Goal: Information Seeking & Learning: Learn about a topic

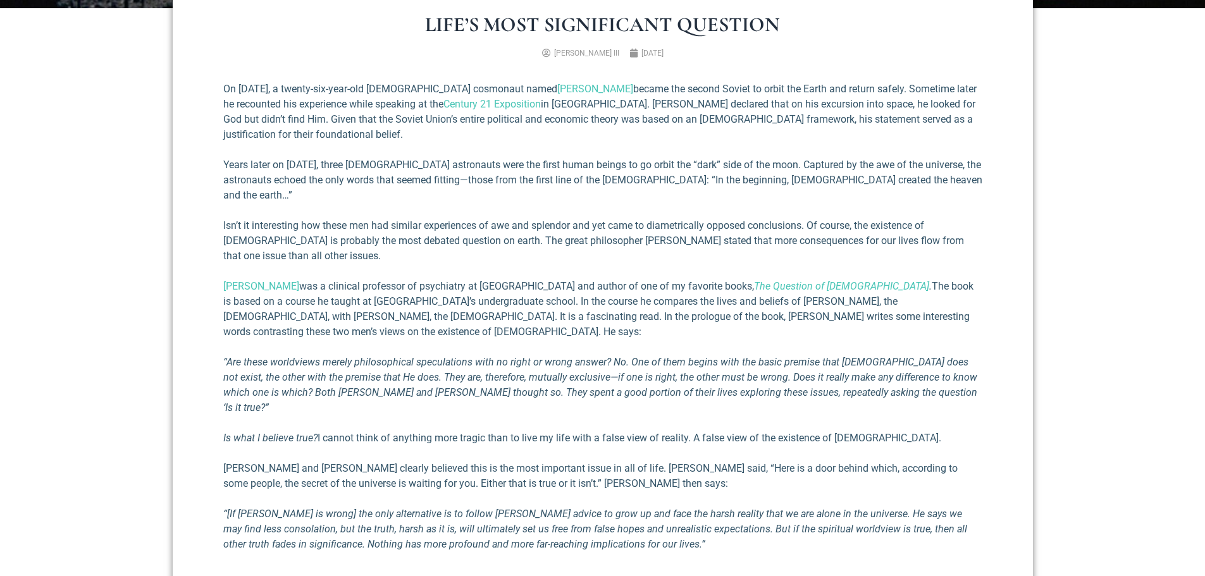
scroll to position [569, 0]
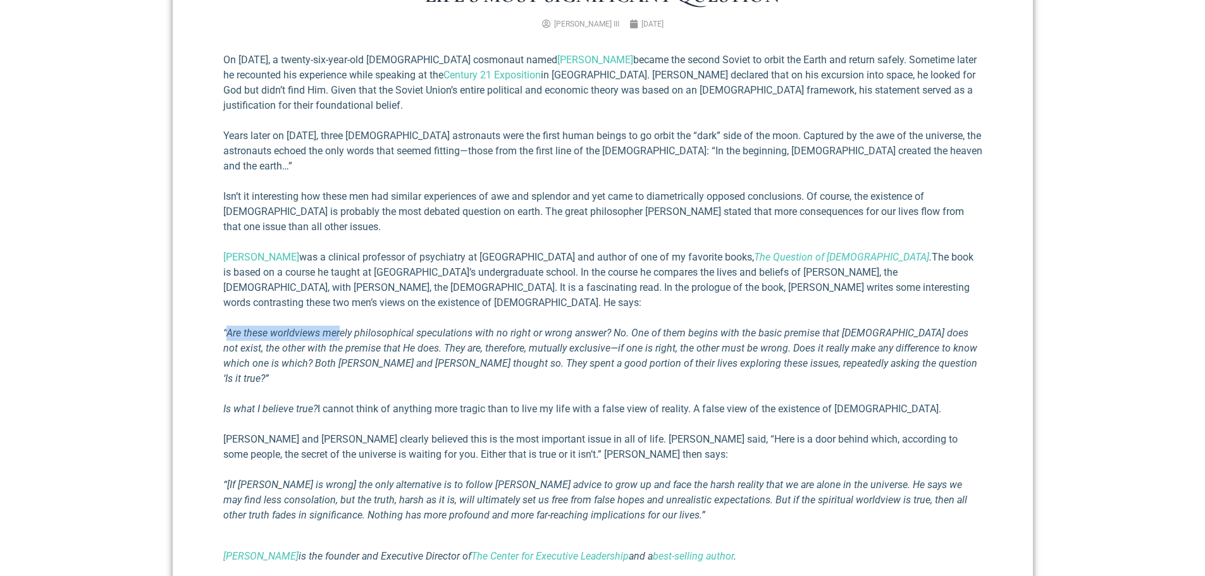
drag, startPoint x: 226, startPoint y: 304, endPoint x: 338, endPoint y: 303, distance: 111.9
click at [338, 327] on em "“Are these worldviews merely philosophical speculations with no right or wrong …" at bounding box center [600, 356] width 754 height 58
drag, startPoint x: 251, startPoint y: 304, endPoint x: 427, endPoint y: 304, distance: 176.4
click at [427, 327] on em "“Are these worldviews merely philosophical speculations with no right or wrong …" at bounding box center [600, 356] width 754 height 58
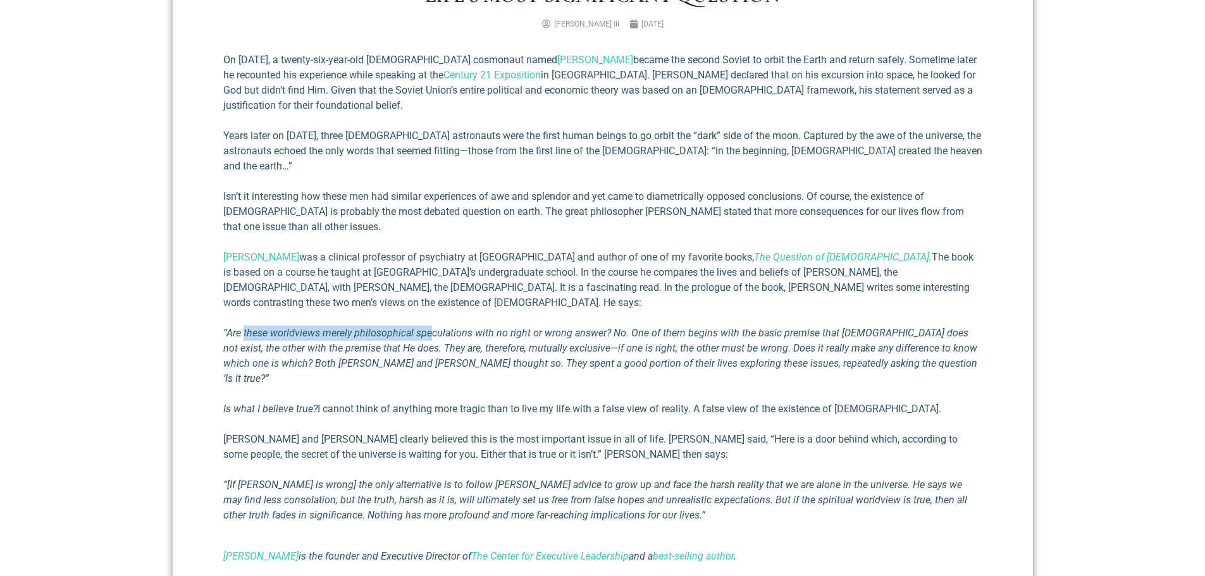
click at [427, 327] on em "“Are these worldviews merely philosophical speculations with no right or wrong …" at bounding box center [600, 356] width 754 height 58
drag, startPoint x: 621, startPoint y: 302, endPoint x: 658, endPoint y: 301, distance: 37.3
click at [658, 327] on em "“Are these worldviews merely philosophical speculations with no right or wrong …" at bounding box center [600, 356] width 754 height 58
drag, startPoint x: 359, startPoint y: 331, endPoint x: 495, endPoint y: 327, distance: 135.4
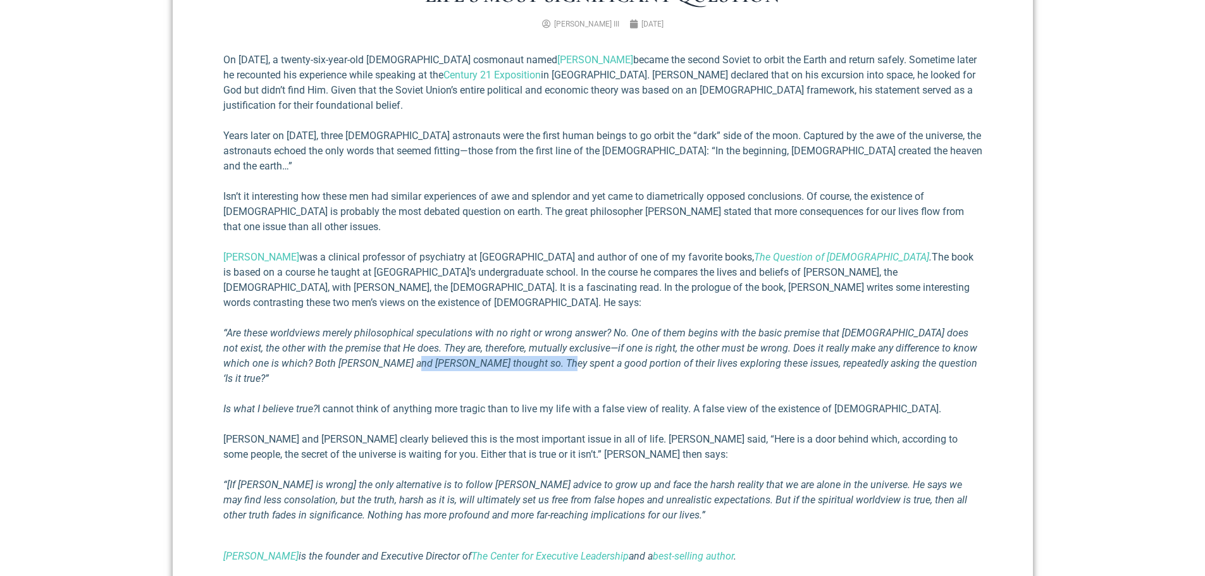
click at [495, 327] on em "“Are these worldviews merely philosophical speculations with no right or wrong …" at bounding box center [600, 356] width 754 height 58
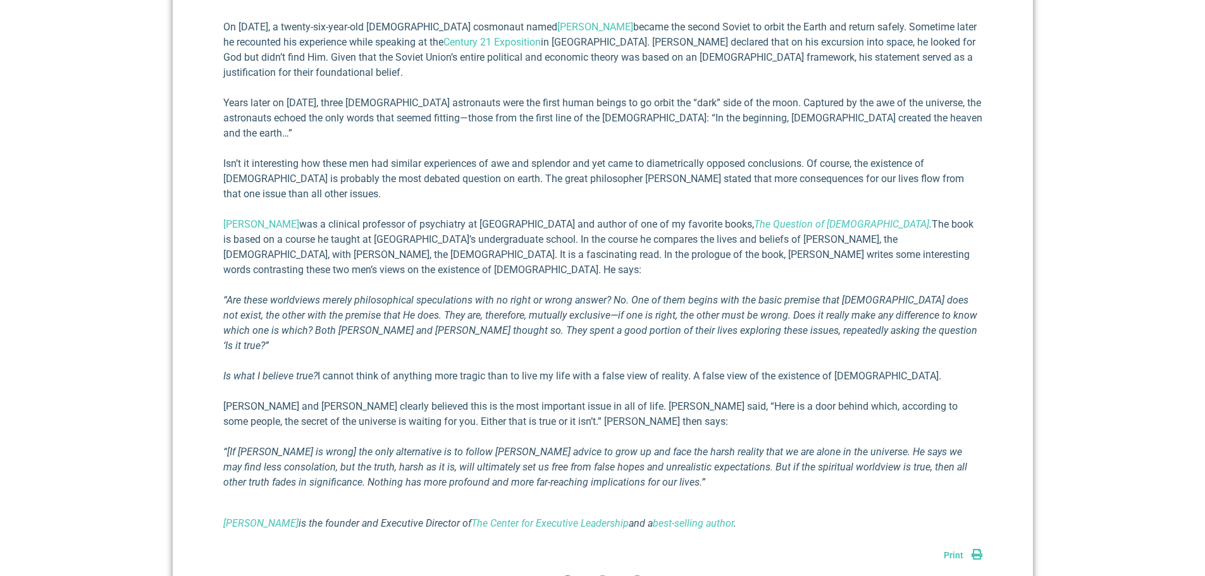
scroll to position [632, 0]
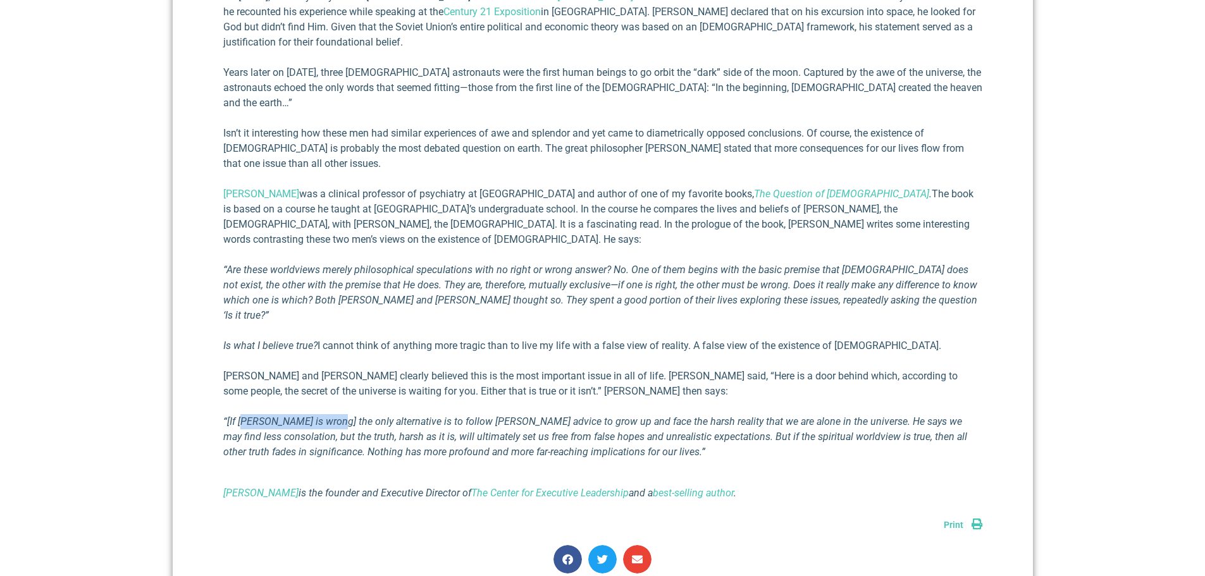
drag, startPoint x: 247, startPoint y: 376, endPoint x: 329, endPoint y: 372, distance: 81.7
click at [329, 415] on em "“[If [PERSON_NAME] is wrong] the only alternative is to follow [PERSON_NAME] ad…" at bounding box center [595, 436] width 744 height 42
drag, startPoint x: 309, startPoint y: 390, endPoint x: 345, endPoint y: 391, distance: 36.7
click at [345, 415] on em "“[If [PERSON_NAME] is wrong] the only alternative is to follow [PERSON_NAME] ad…" at bounding box center [595, 436] width 744 height 42
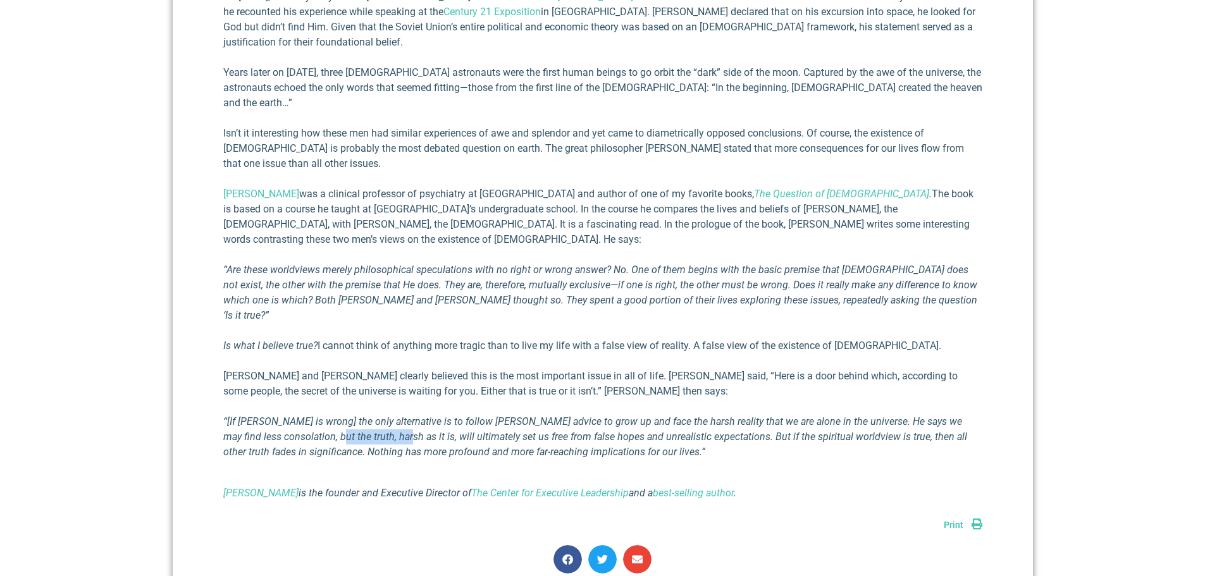
click at [345, 415] on em "“[If [PERSON_NAME] is wrong] the only alternative is to follow [PERSON_NAME] ad…" at bounding box center [595, 436] width 744 height 42
drag, startPoint x: 422, startPoint y: 393, endPoint x: 608, endPoint y: 392, distance: 185.9
click at [608, 415] on em "“[If [PERSON_NAME] is wrong] the only alternative is to follow [PERSON_NAME] ad…" at bounding box center [595, 436] width 744 height 42
drag, startPoint x: 315, startPoint y: 403, endPoint x: 368, endPoint y: 402, distance: 53.2
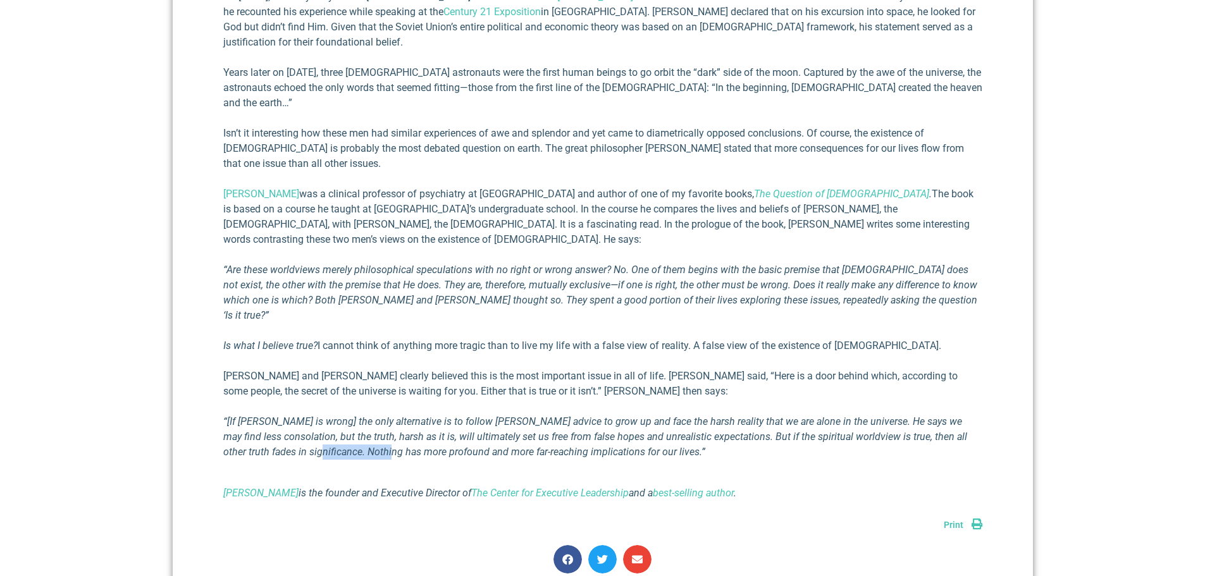
click at [368, 415] on em "“[If [PERSON_NAME] is wrong] the only alternative is to follow [PERSON_NAME] ad…" at bounding box center [595, 436] width 744 height 42
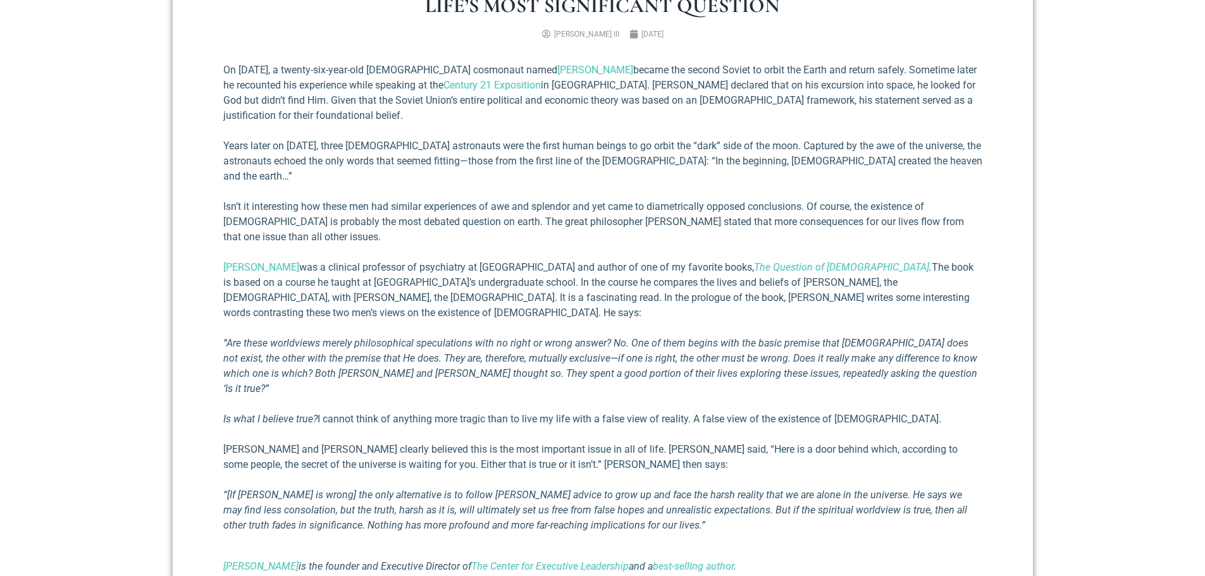
scroll to position [126, 0]
